Goal: Transaction & Acquisition: Purchase product/service

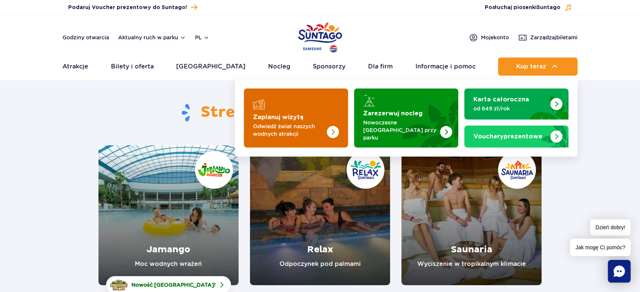
click at [331, 128] on img "Zaplanuj wizytę" at bounding box center [333, 132] width 12 height 12
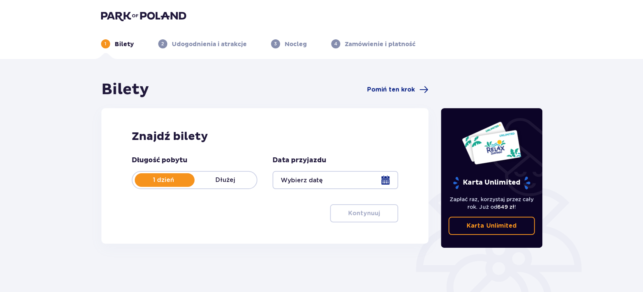
click at [388, 182] on div at bounding box center [336, 180] width 126 height 18
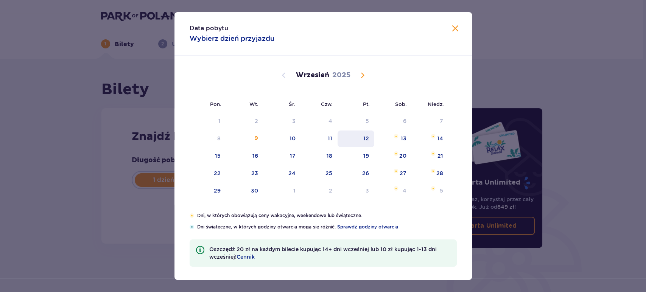
click at [359, 137] on div "12" at bounding box center [356, 139] width 37 height 17
type input "12.09.25"
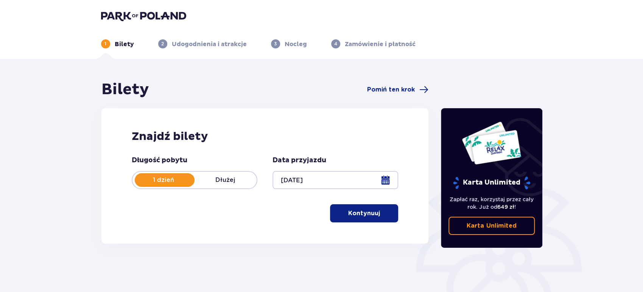
click at [386, 179] on div at bounding box center [336, 180] width 126 height 18
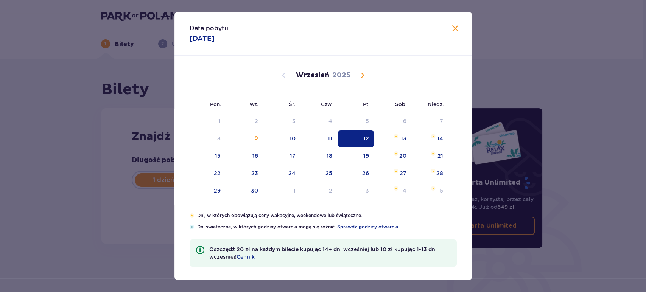
click at [454, 29] on span at bounding box center [455, 28] width 9 height 9
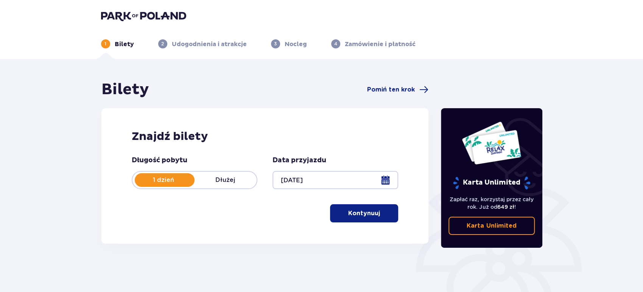
click at [353, 215] on p "Kontynuuj" at bounding box center [364, 213] width 32 height 8
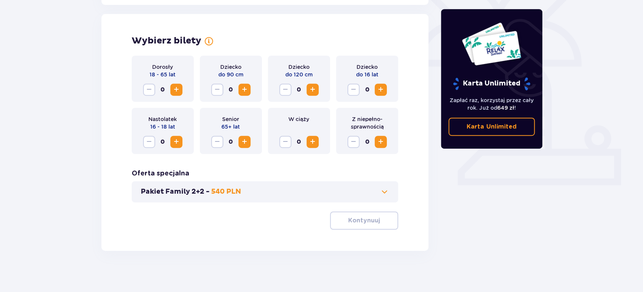
scroll to position [209, 0]
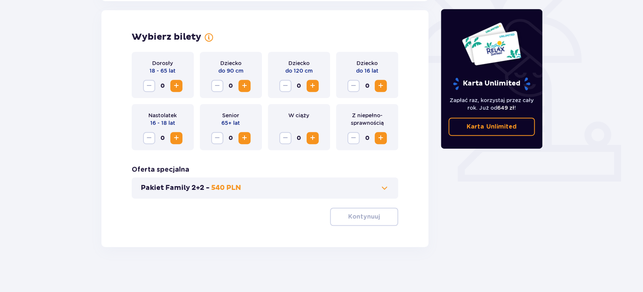
click at [179, 84] on span "Increase" at bounding box center [176, 85] width 9 height 9
click at [363, 224] on button "Kontynuuj" at bounding box center [364, 217] width 68 height 18
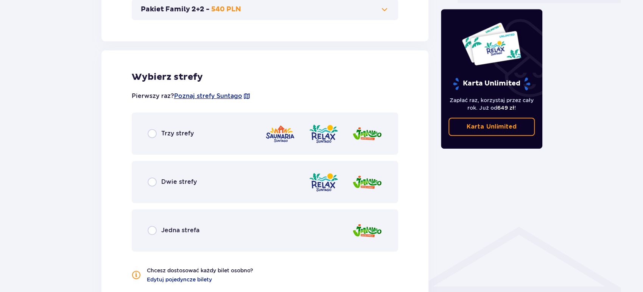
scroll to position [420, 0]
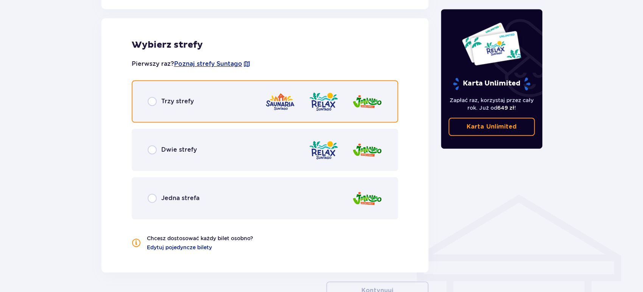
click at [148, 101] on input "radio" at bounding box center [152, 101] width 9 height 9
radio input "true"
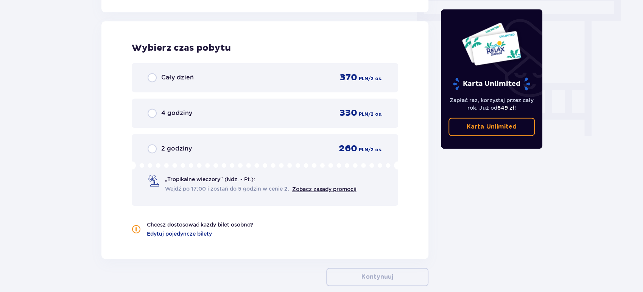
scroll to position [683, 0]
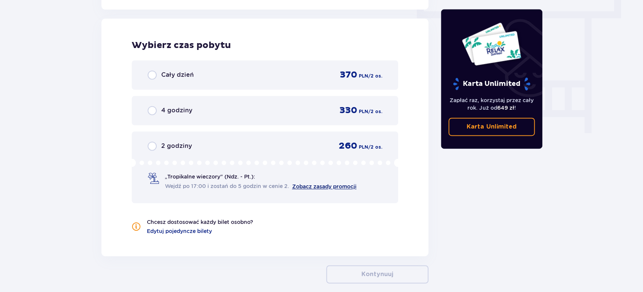
click at [315, 185] on link "Zobacz zasady promocji" at bounding box center [324, 187] width 64 height 6
click at [164, 146] on p "2 godziny" at bounding box center [176, 146] width 31 height 8
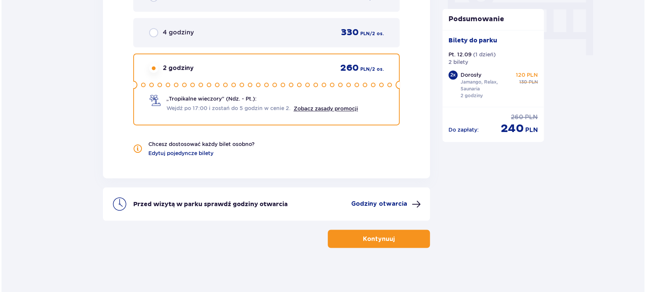
scroll to position [761, 0]
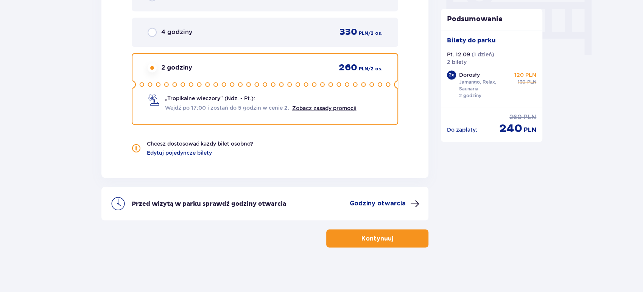
click at [410, 204] on span at bounding box center [414, 203] width 9 height 9
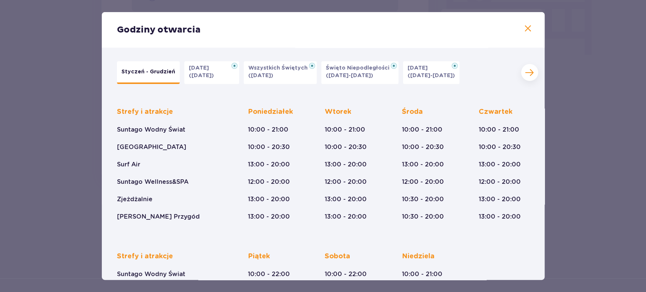
click at [457, 164] on div "Strefy i atrakcje Suntago Wodny Świat Crocodile Island Surf Air Suntago Wellnes…" at bounding box center [323, 158] width 413 height 126
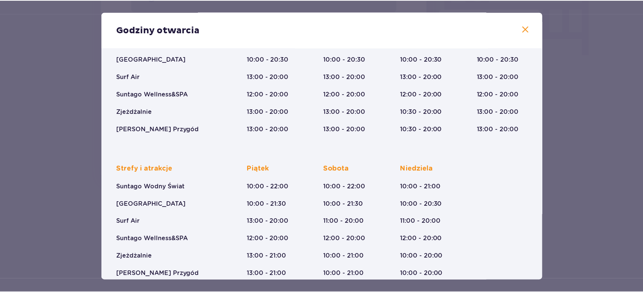
scroll to position [100, 0]
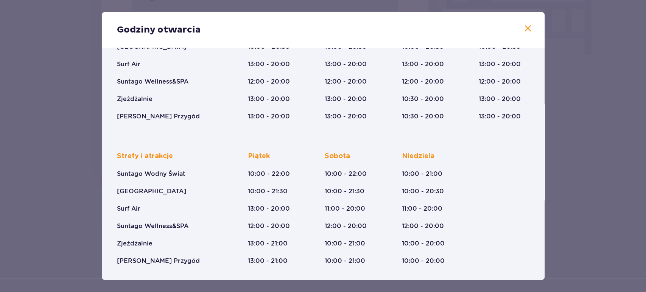
click at [530, 25] on span at bounding box center [527, 28] width 9 height 9
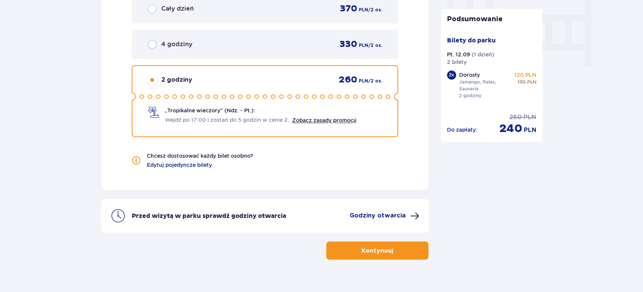
scroll to position [750, 0]
click at [371, 254] on button "Kontynuuj" at bounding box center [377, 250] width 102 height 18
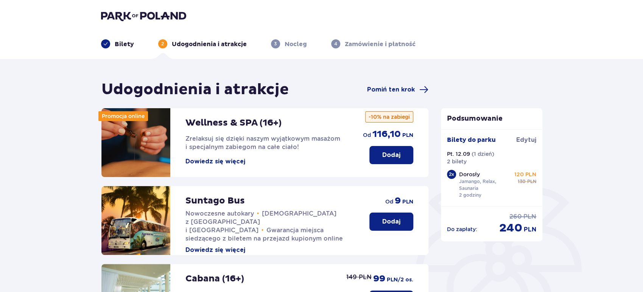
click at [230, 164] on button "Dowiedz się więcej" at bounding box center [215, 161] width 60 height 8
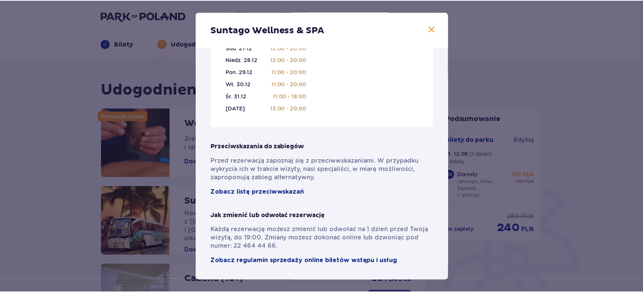
scroll to position [526, 0]
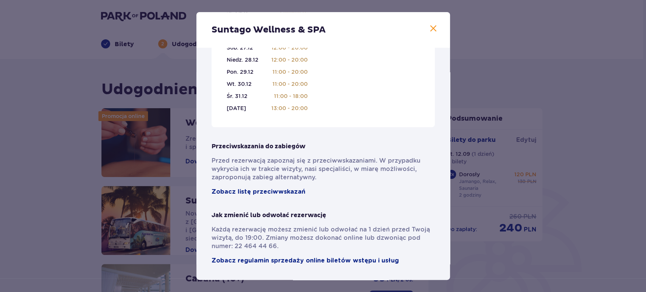
click at [546, 163] on div "Suntago Wellness & SPA Pełni pasji profesjonaliści , którzy pomogą Ci dobrać za…" at bounding box center [323, 146] width 646 height 292
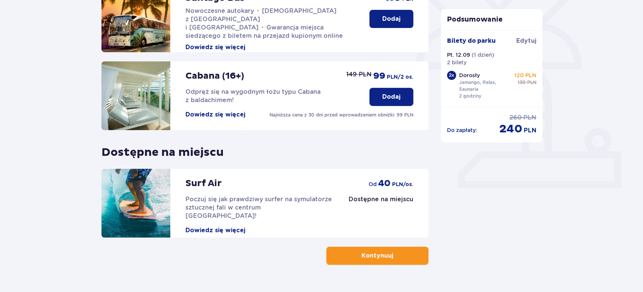
scroll to position [221, 0]
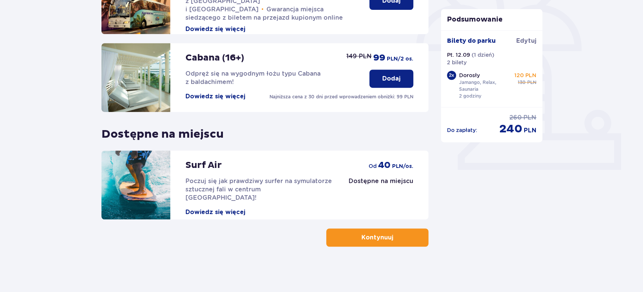
click at [409, 241] on button "Kontynuuj" at bounding box center [377, 238] width 102 height 18
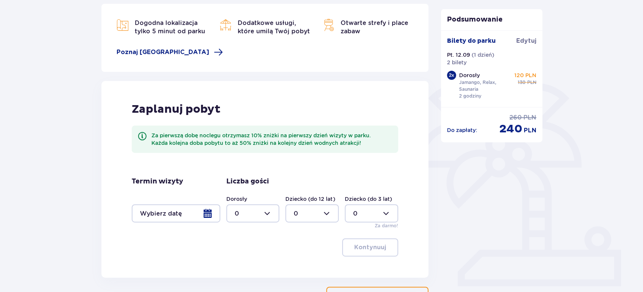
scroll to position [105, 0]
click at [210, 214] on div at bounding box center [176, 213] width 89 height 18
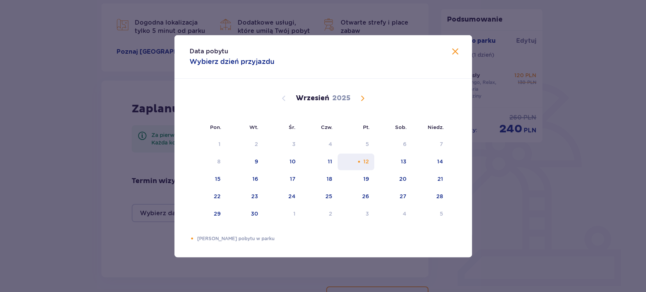
click at [368, 162] on div "12" at bounding box center [366, 162] width 6 height 8
click at [403, 162] on div "13" at bounding box center [404, 162] width 6 height 8
type input "12.09.25 - 13.09.25"
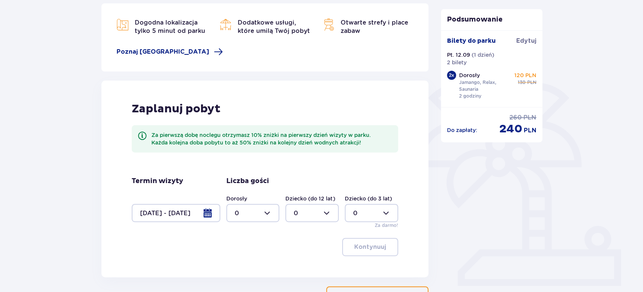
click at [271, 216] on div at bounding box center [252, 213] width 53 height 18
click at [257, 170] on div "2" at bounding box center [252, 171] width 37 height 8
type input "2"
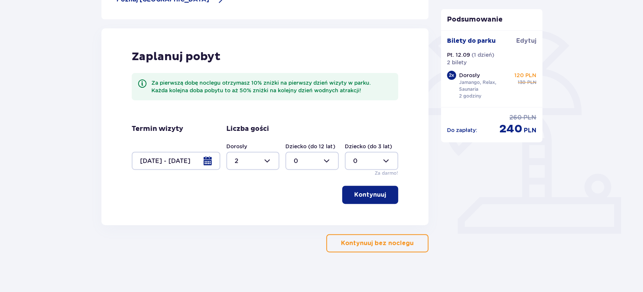
scroll to position [162, 0]
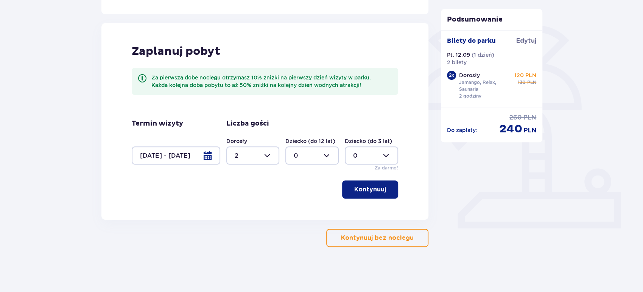
click at [385, 195] on button "Kontynuuj" at bounding box center [370, 190] width 56 height 18
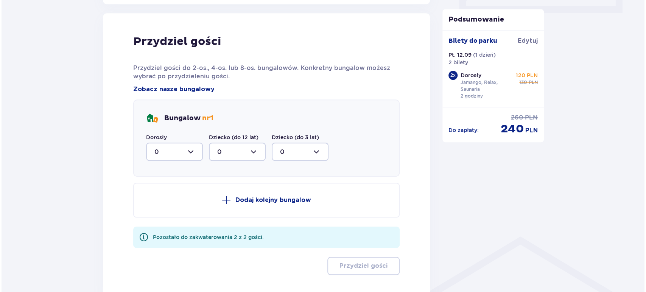
scroll to position [382, 0]
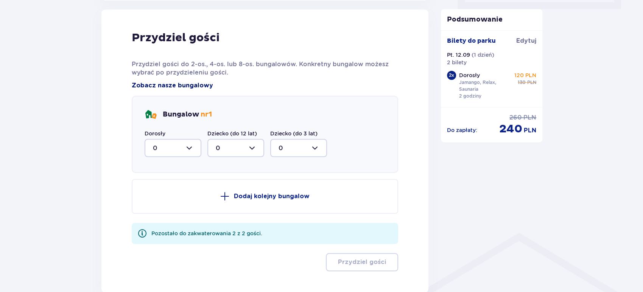
click at [172, 83] on span "Zobacz nasze bungalowy" at bounding box center [172, 85] width 81 height 8
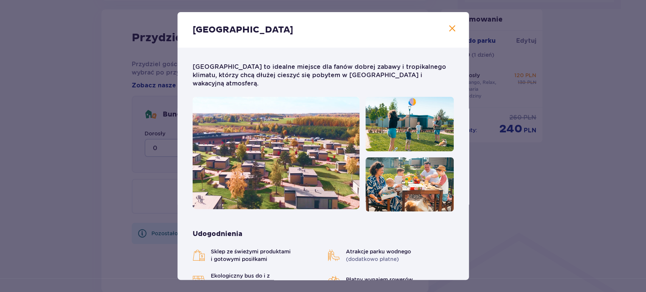
click at [106, 110] on div "Suntago Village Suntago Village to idealne miejsce dla fanów dobrej zabawy i tr…" at bounding box center [323, 146] width 646 height 292
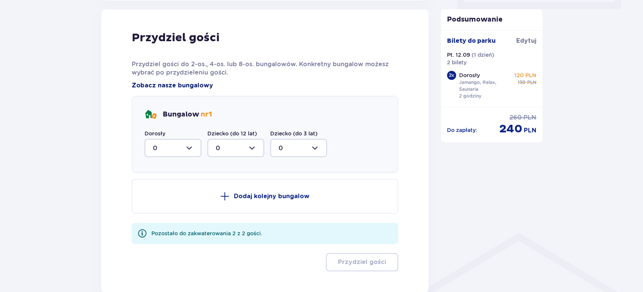
click at [170, 83] on span "Zobacz nasze bungalowy" at bounding box center [172, 85] width 81 height 8
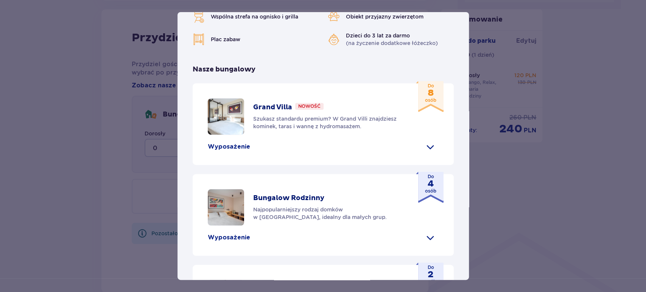
scroll to position [367, 0]
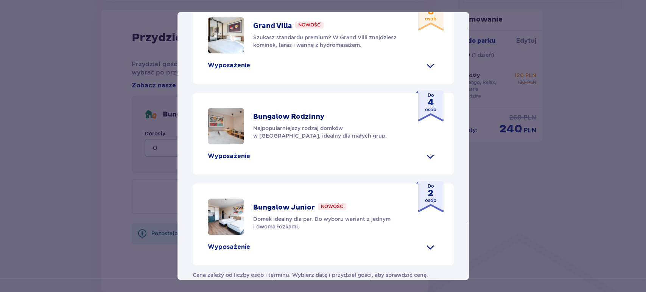
click at [235, 243] on p "Wyposażenie" at bounding box center [229, 247] width 42 height 8
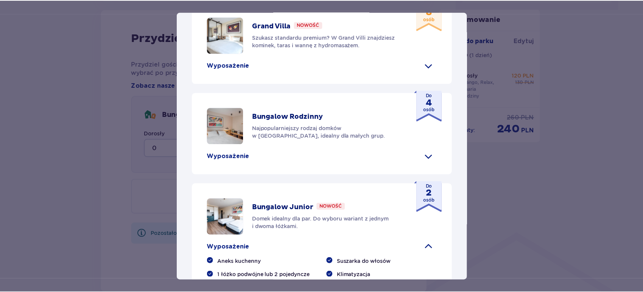
scroll to position [447, 0]
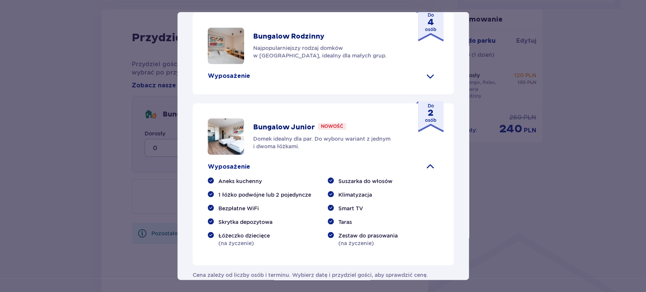
click at [335, 123] on p "Nowość" at bounding box center [332, 126] width 22 height 7
click at [491, 159] on div "Suntago Village Suntago Village to idealne miejsce dla fanów dobrej zabawy i tr…" at bounding box center [323, 146] width 646 height 292
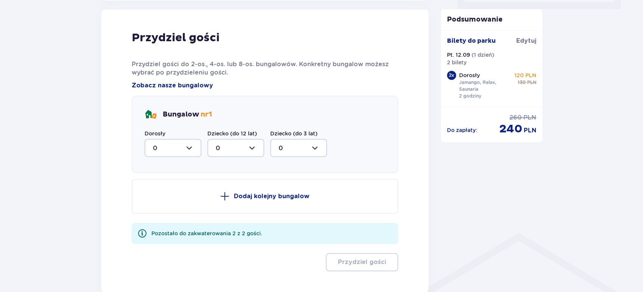
click at [198, 146] on div at bounding box center [173, 148] width 57 height 18
click at [156, 202] on p "2" at bounding box center [155, 203] width 4 height 8
type input "2"
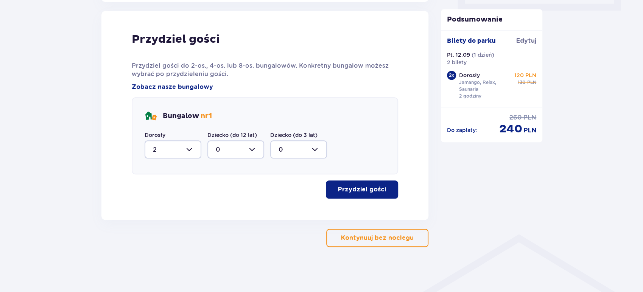
click at [360, 190] on p "Przydziel gości" at bounding box center [362, 189] width 48 height 8
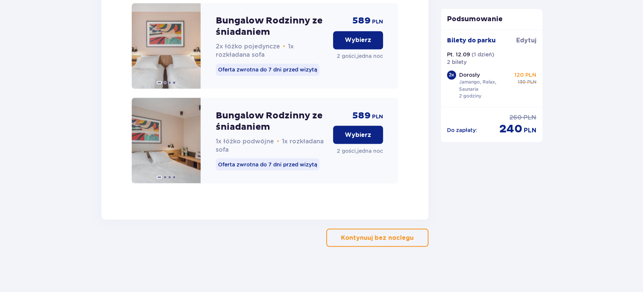
scroll to position [884, 0]
click at [356, 235] on p "Kontynuuj bez noclegu" at bounding box center [377, 238] width 73 height 8
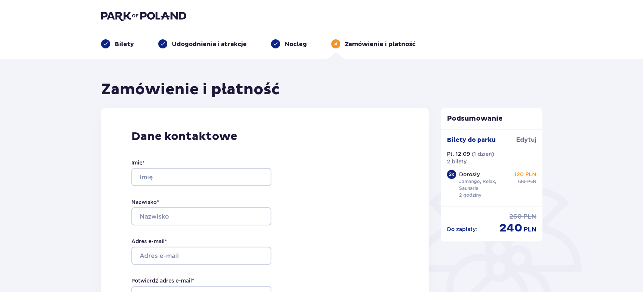
click at [142, 14] on img at bounding box center [143, 16] width 85 height 11
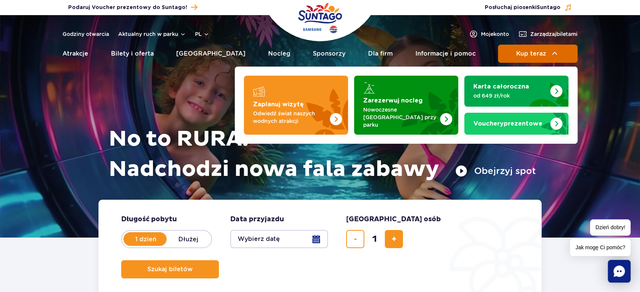
click at [537, 50] on span "Kup teraz" at bounding box center [530, 53] width 30 height 7
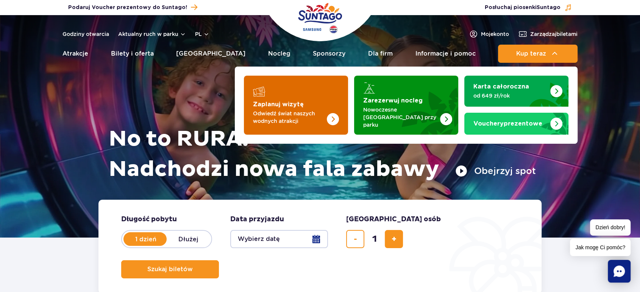
click at [331, 107] on img "Zaplanuj wizytę" at bounding box center [318, 105] width 60 height 59
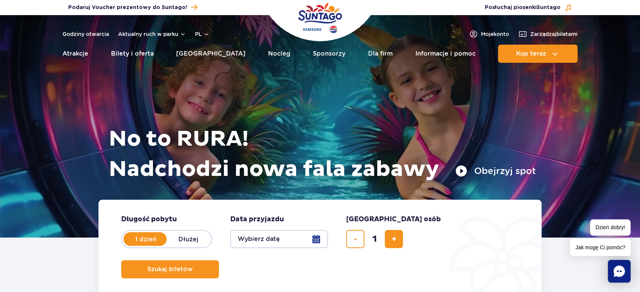
click at [319, 236] on button "Wybierz datę" at bounding box center [279, 239] width 98 height 18
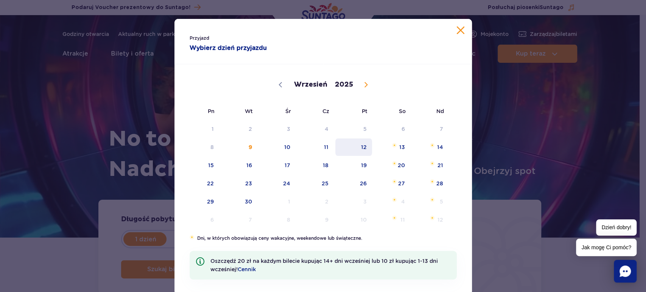
click at [359, 146] on span "12" at bounding box center [354, 147] width 38 height 17
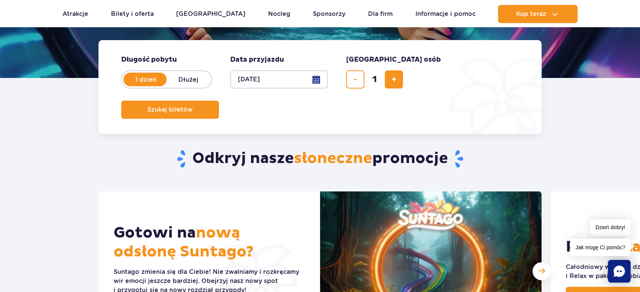
scroll to position [160, 0]
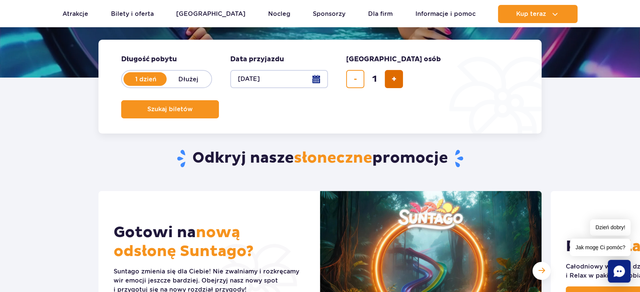
click at [396, 79] on span "dodaj bilet" at bounding box center [393, 79] width 5 height 0
type input "2"
click at [190, 106] on span "Szukaj biletów" at bounding box center [166, 109] width 45 height 7
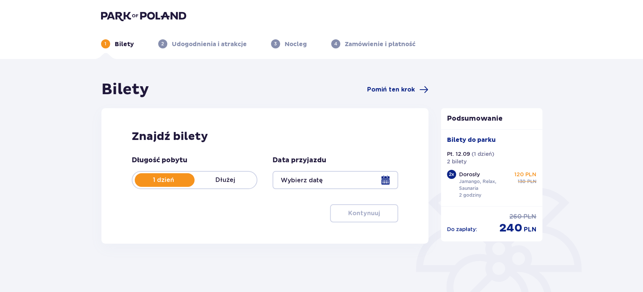
type input "[DATE]"
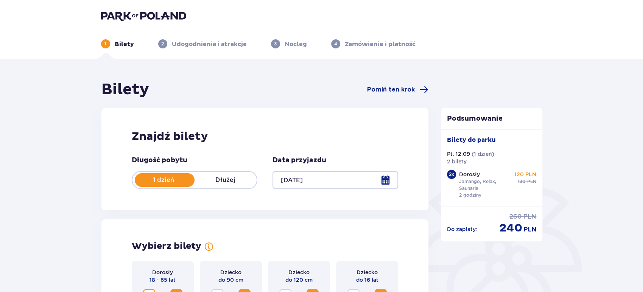
click at [391, 184] on div at bounding box center [336, 180] width 126 height 18
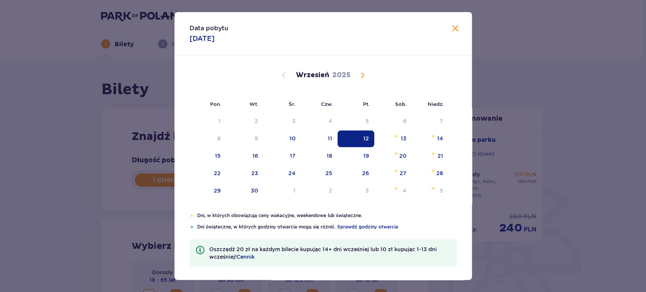
click at [391, 184] on tbody "1 2 3 4 5 6 7 8 9 10 11 12 13 14 15 16 17 18 19 20 21 22 23 24 25 26 27 28 29 3…" at bounding box center [319, 156] width 259 height 86
click at [361, 134] on div "12" at bounding box center [356, 137] width 37 height 17
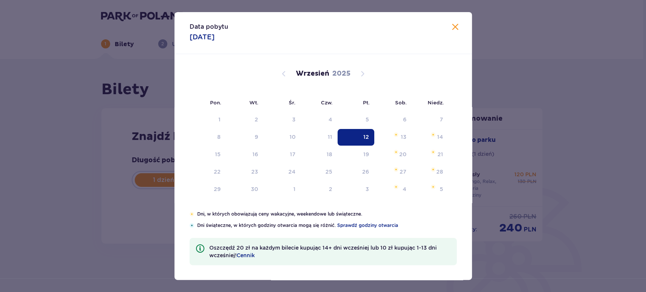
click at [505, 38] on div "Data pobytu 12.09.2025 Pon. Wt. Śr. Czw. Pt. Sob. Niedz. Sierpień 2025 28 29 30…" at bounding box center [323, 146] width 646 height 292
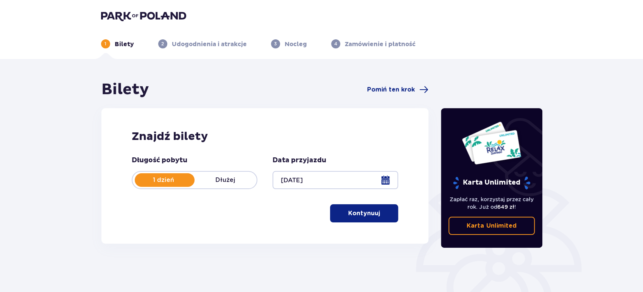
click at [369, 219] on button "Kontynuuj" at bounding box center [364, 213] width 68 height 18
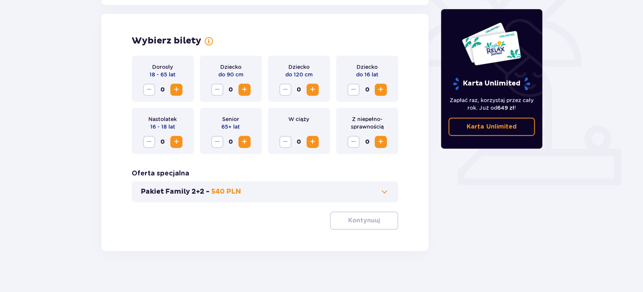
scroll to position [209, 0]
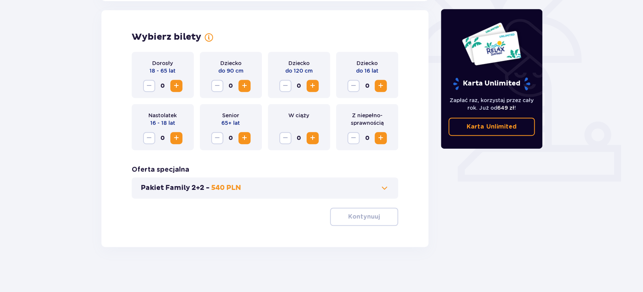
click at [176, 82] on span "Increase" at bounding box center [176, 85] width 9 height 9
click at [360, 216] on p "Kontynuuj" at bounding box center [364, 217] width 32 height 8
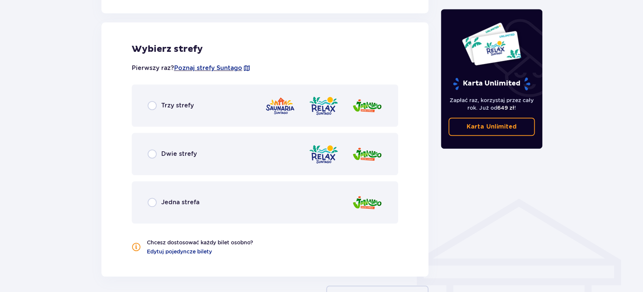
scroll to position [420, 0]
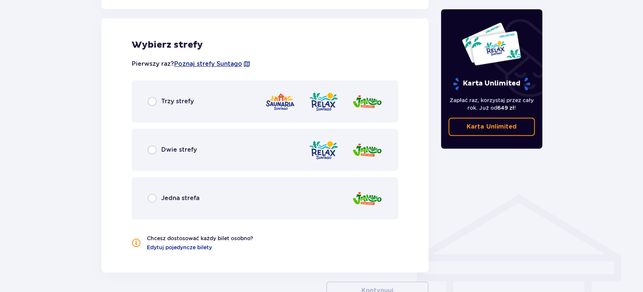
click at [230, 105] on div "Trzy strefy" at bounding box center [265, 101] width 267 height 42
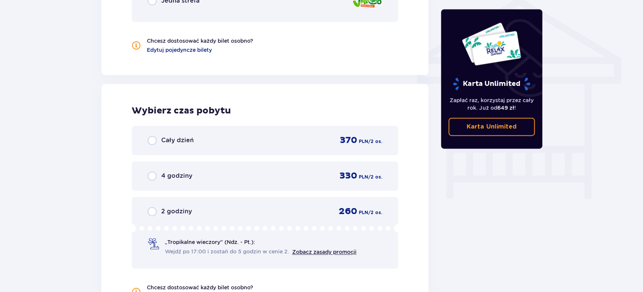
scroll to position [618, 0]
click at [212, 206] on div "2 godziny 260 PLN / 2 os." at bounding box center [265, 211] width 235 height 11
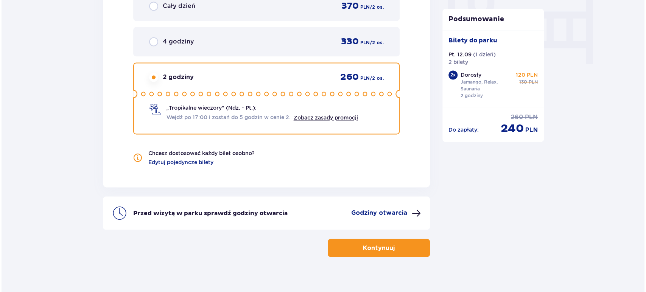
scroll to position [751, 0]
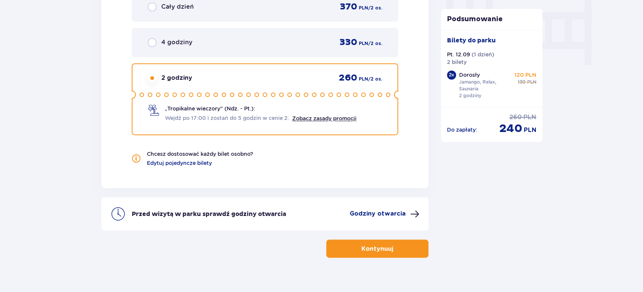
click at [390, 212] on p "Godziny otwarcia" at bounding box center [378, 213] width 56 height 8
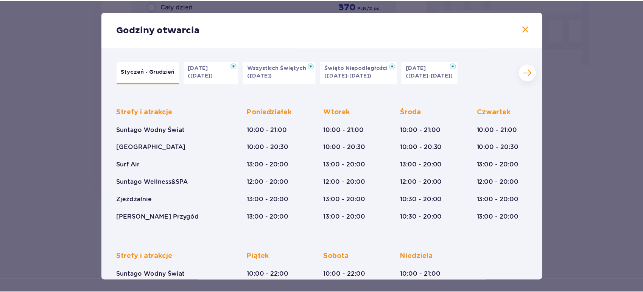
scroll to position [100, 0]
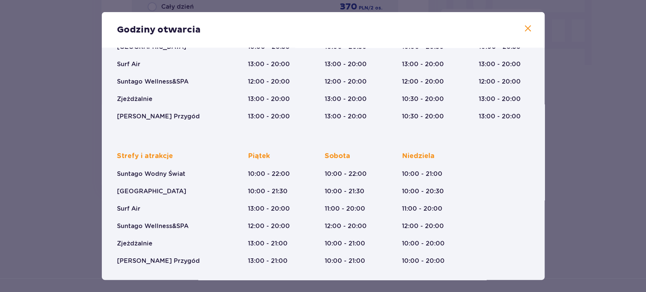
click at [539, 173] on div "Styczeń - Grudzień Halloween (31.10.25) Wszystkich Świętych (01.11.25) Święto N…" at bounding box center [323, 113] width 443 height 333
click at [579, 151] on div "Godziny otwarcia Styczeń - Grudzień Halloween (31.10.25) Wszystkich Świętych (0…" at bounding box center [323, 146] width 646 height 292
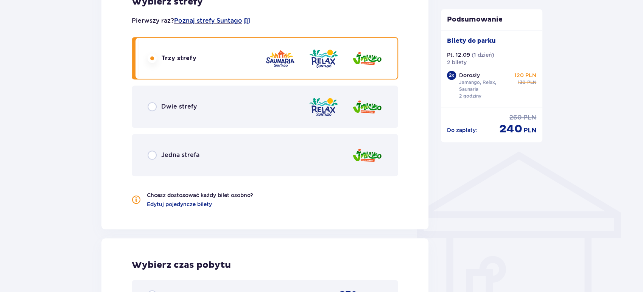
scroll to position [433, 0]
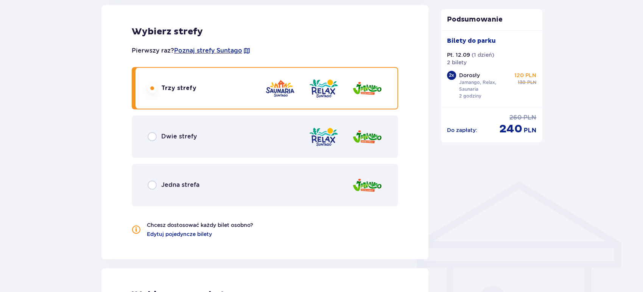
click at [310, 143] on img at bounding box center [323, 137] width 30 height 22
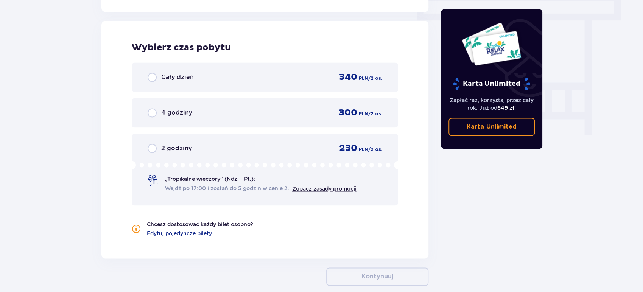
scroll to position [680, 0]
click at [332, 149] on div "230 PLN / 2 os." at bounding box center [356, 148] width 52 height 11
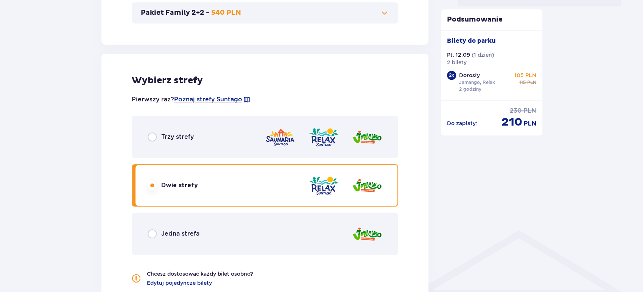
click at [311, 139] on img at bounding box center [323, 137] width 30 height 22
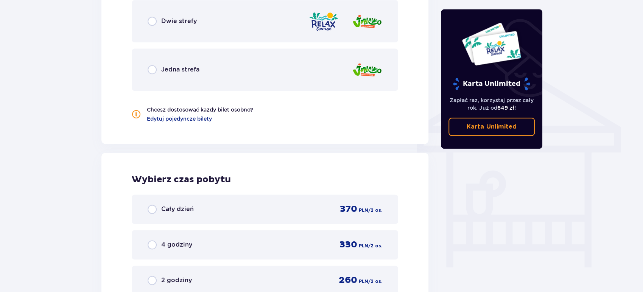
scroll to position [684, 0]
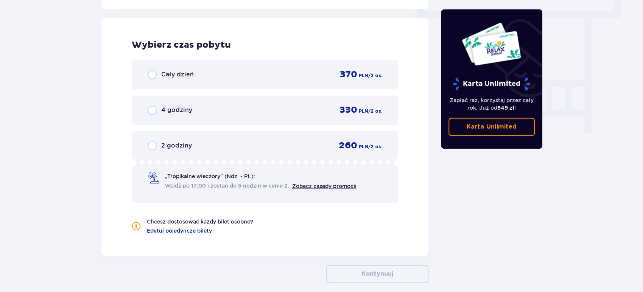
click at [301, 134] on div "2 godziny 260 PLN / 2 os. „Tropikalne wieczory" (Ndz. - Pt.): Wejdź po 17:00 i …" at bounding box center [265, 167] width 267 height 72
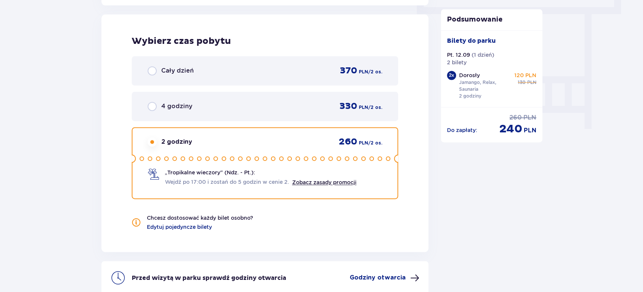
scroll to position [733, 0]
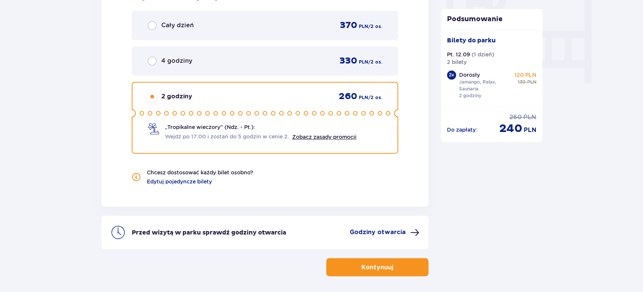
click at [381, 265] on p "Kontynuuj" at bounding box center [377, 267] width 32 height 8
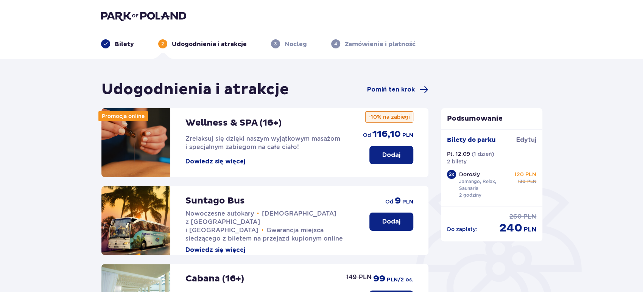
scroll to position [221, 0]
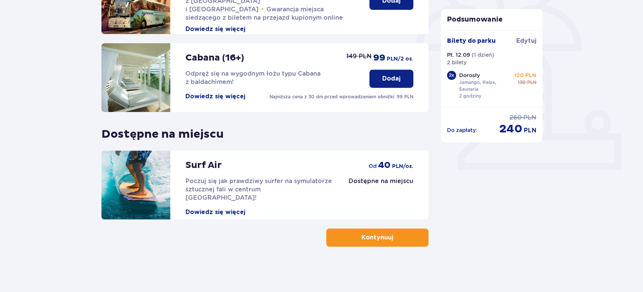
click at [385, 240] on p "Kontynuuj" at bounding box center [377, 238] width 32 height 8
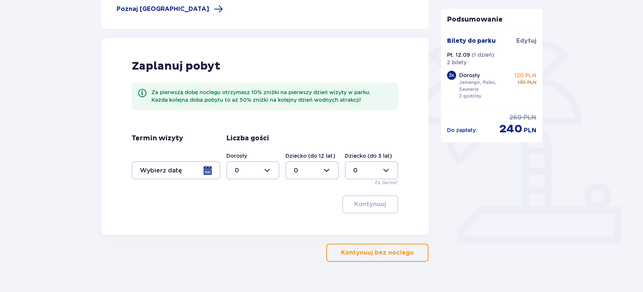
scroll to position [149, 0]
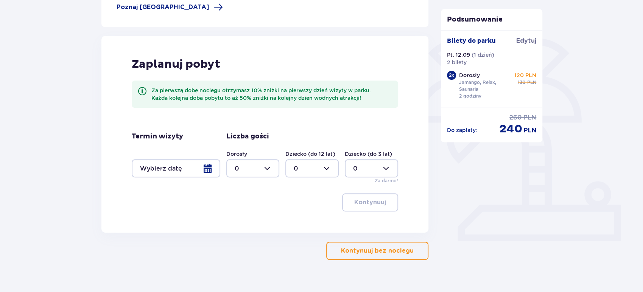
click at [372, 249] on p "Kontynuuj bez noclegu" at bounding box center [377, 251] width 73 height 8
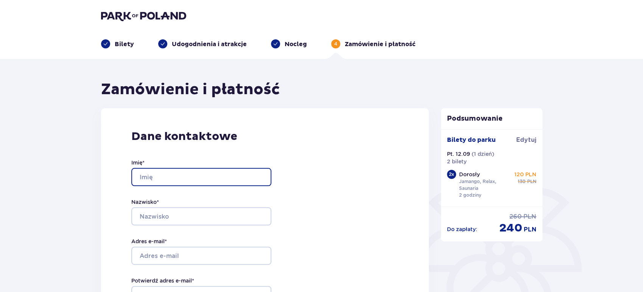
click at [222, 178] on input "Imię *" at bounding box center [201, 177] width 140 height 18
click at [222, 178] on input "Kings" at bounding box center [201, 177] width 140 height 18
type input "Kinga"
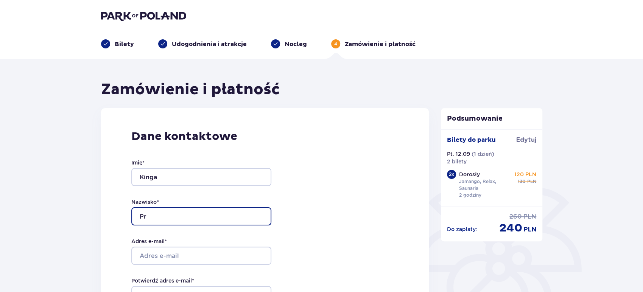
type input "P"
type input "Mikołajek"
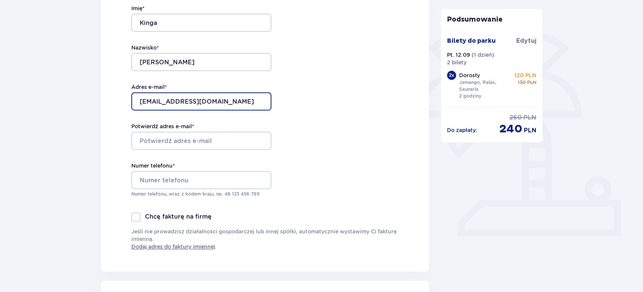
scroll to position [168, 0]
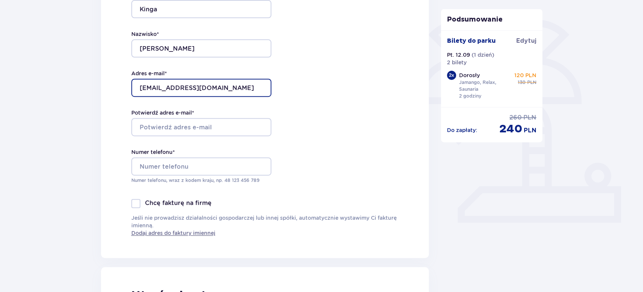
type input "predotakinga@gmail.com"
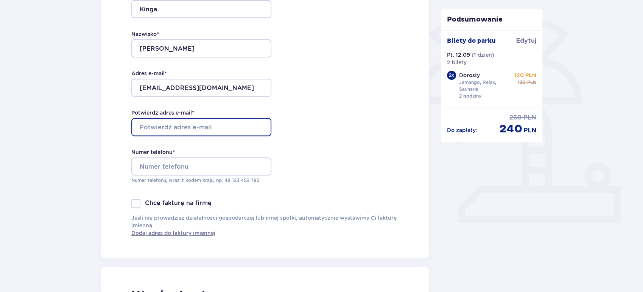
click at [216, 125] on input "Potwierdź adres e-mail *" at bounding box center [201, 127] width 140 height 18
paste input "predotakinga@gmail.com"
type input "predotakinga@gmail.com"
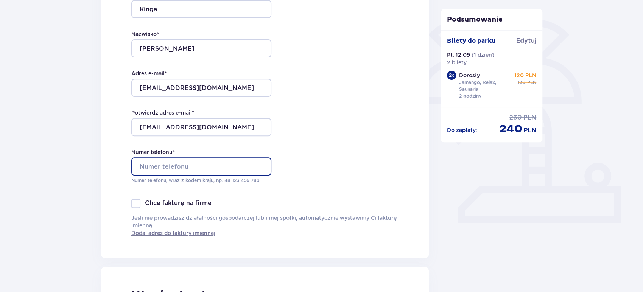
click at [191, 169] on input "Numer telefonu *" at bounding box center [201, 166] width 140 height 18
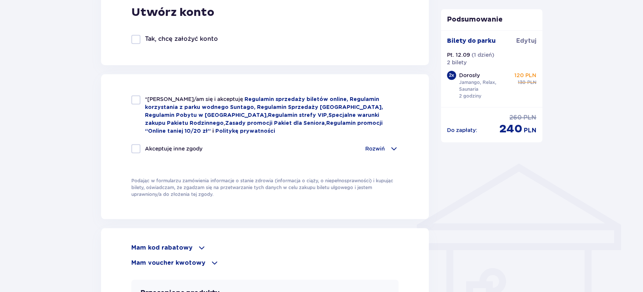
scroll to position [452, 0]
type input "662881868"
click at [132, 97] on div at bounding box center [135, 99] width 9 height 9
checkbox input "true"
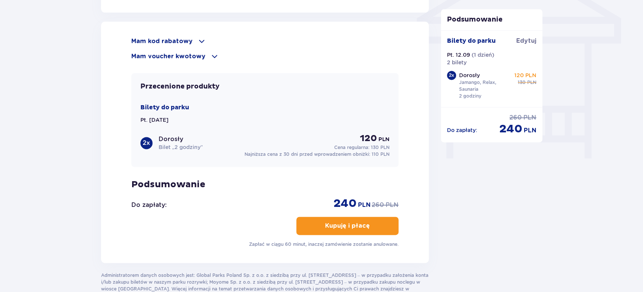
scroll to position [659, 0]
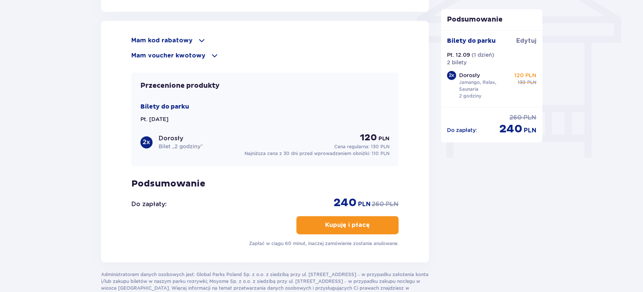
click at [325, 221] on p "Kupuję i płacę" at bounding box center [347, 225] width 45 height 8
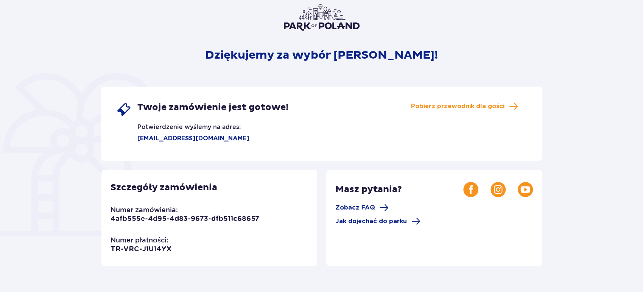
scroll to position [42, 0]
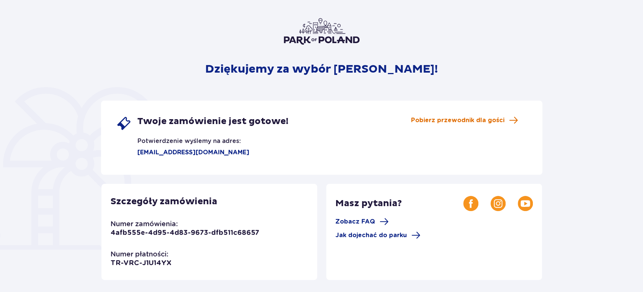
click at [454, 116] on span "Pobierz przewodnik dla gości" at bounding box center [457, 120] width 93 height 8
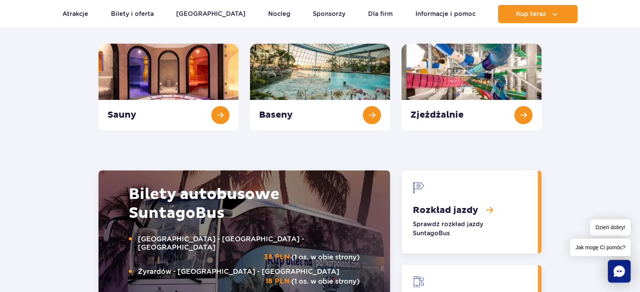
scroll to position [822, 0]
